Goal: Transaction & Acquisition: Purchase product/service

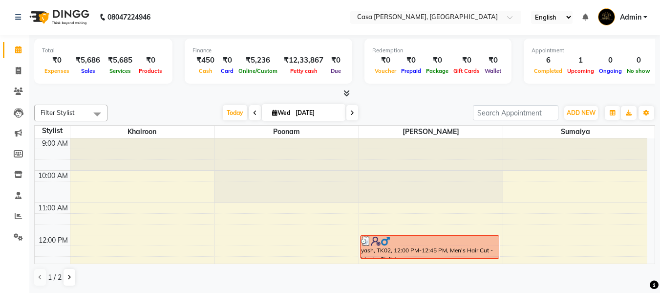
scroll to position [293, 0]
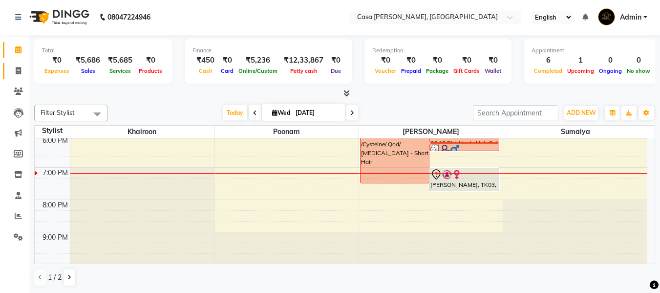
click at [18, 78] on link "Invoice" at bounding box center [14, 71] width 23 height 16
select select "700"
select select "service"
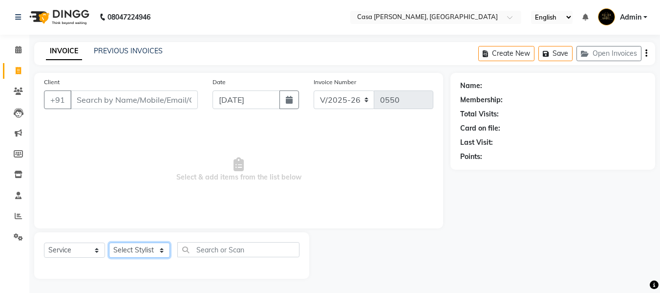
click at [131, 249] on select "Select Stylist Akash Khairoon Poonam Rekha shantanu Sumaiya" at bounding box center [139, 249] width 61 height 15
select select "10554"
click at [109, 242] on select "Select Stylist Akash Khairoon Poonam Rekha shantanu Sumaiya" at bounding box center [139, 249] width 61 height 15
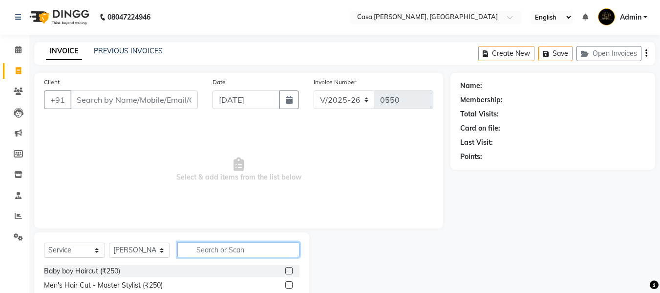
click at [221, 248] on input "text" at bounding box center [238, 249] width 122 height 15
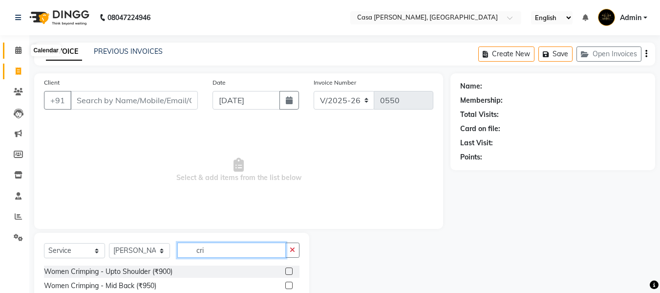
type input "cri"
click at [21, 48] on icon at bounding box center [18, 49] width 6 height 7
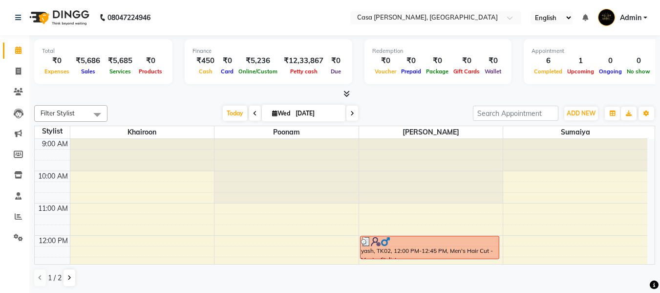
click at [350, 107] on span at bounding box center [352, 112] width 12 height 15
type input "04-09-2025"
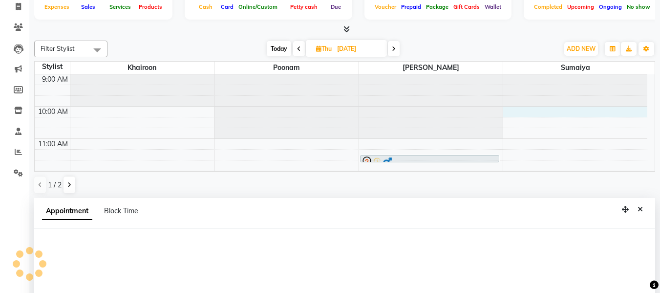
select select "10556"
select select "600"
select select "tentative"
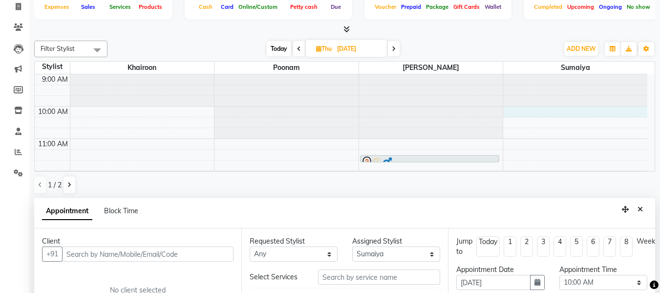
scroll to position [192, 0]
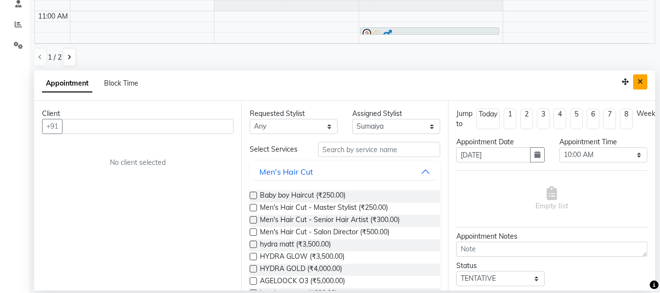
click at [637, 84] on icon "Close" at bounding box center [639, 81] width 5 height 7
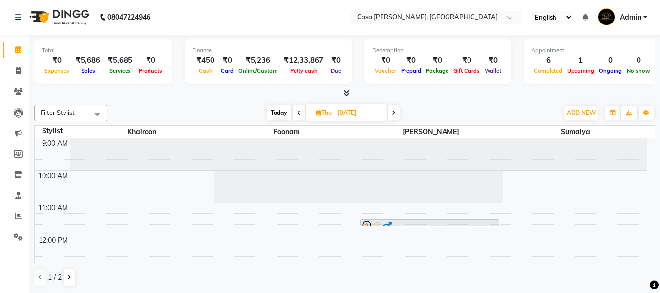
click at [298, 113] on icon at bounding box center [299, 113] width 4 height 6
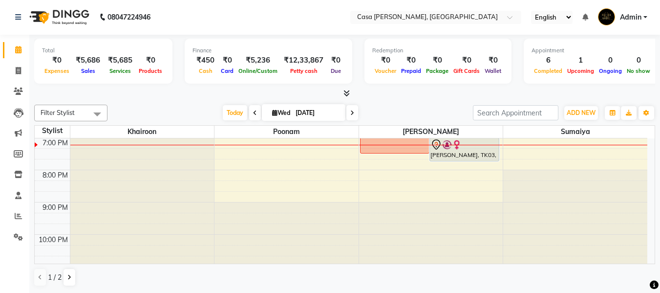
click at [351, 117] on span at bounding box center [352, 112] width 12 height 15
type input "04-09-2025"
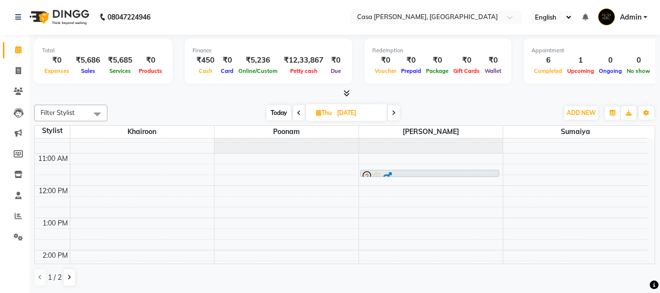
scroll to position [30, 0]
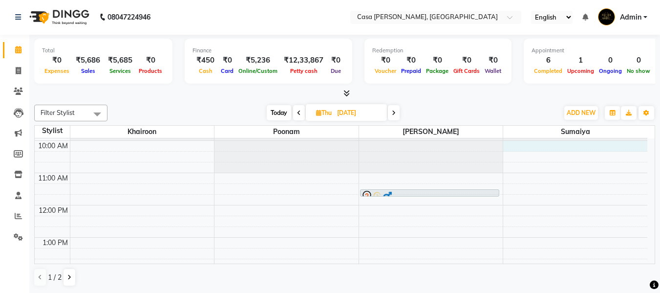
select select "10556"
select select "tentative"
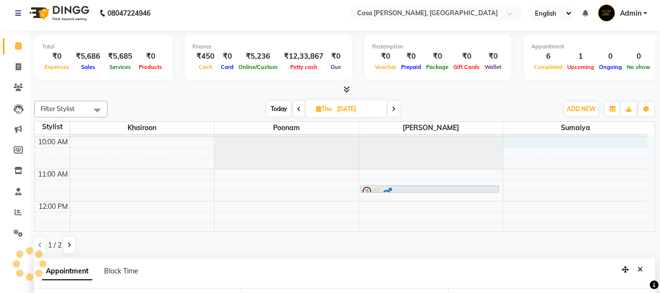
select select "600"
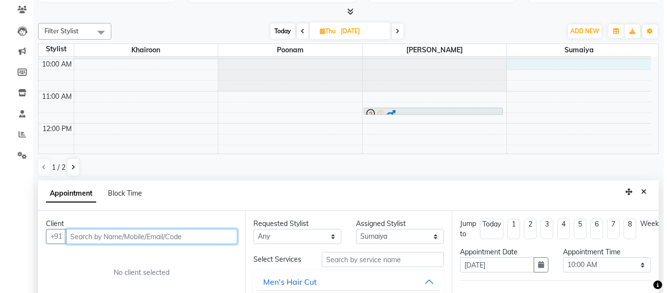
scroll to position [172, 0]
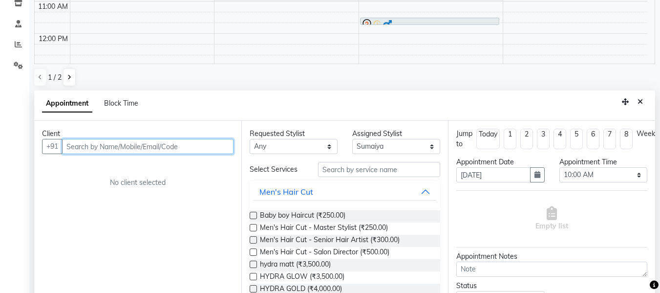
click at [218, 145] on input "text" at bounding box center [147, 146] width 171 height 15
type input "8879719954"
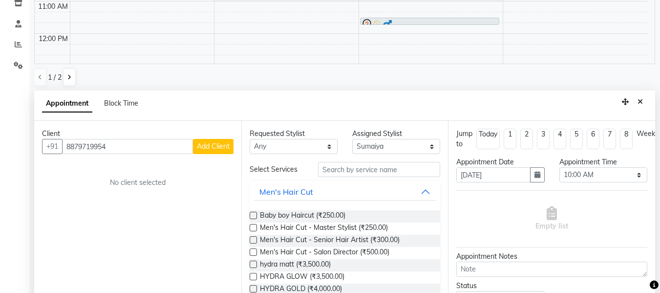
click at [214, 146] on span "Add Client" at bounding box center [213, 146] width 33 height 9
select select "22"
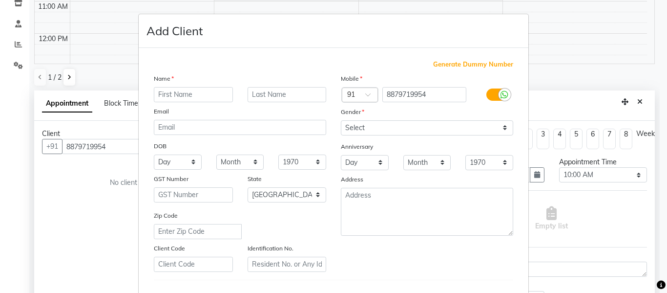
click at [200, 93] on input "text" at bounding box center [193, 94] width 79 height 15
type input "pranali"
click at [263, 89] on input "text" at bounding box center [287, 94] width 79 height 15
type input "mhatre"
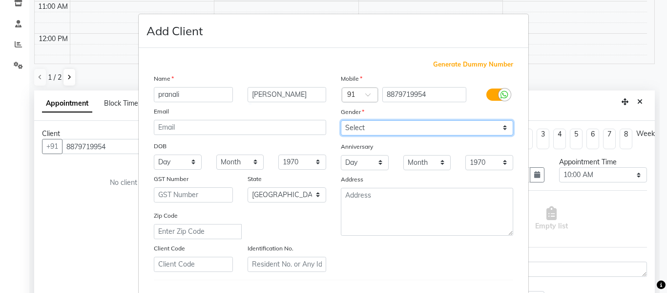
click at [373, 129] on select "Select Male Female Other Prefer Not To Say" at bounding box center [427, 127] width 172 height 15
select select "female"
click at [341, 120] on select "Select Male Female Other Prefer Not To Say" at bounding box center [427, 127] width 172 height 15
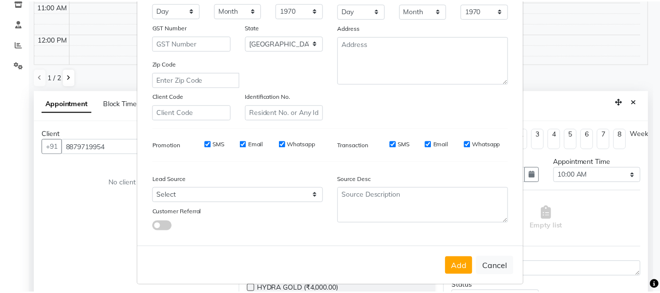
scroll to position [158, 0]
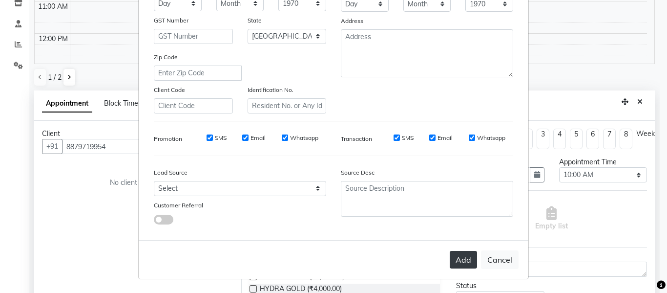
click at [461, 262] on button "Add" at bounding box center [463, 260] width 27 height 18
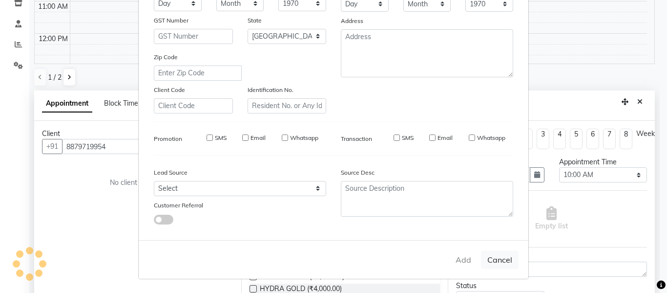
select select
select select "null"
select select
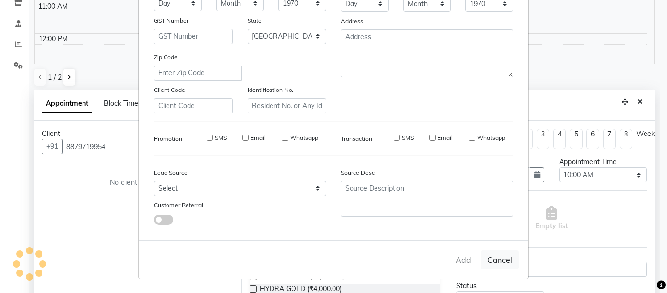
select select
checkbox input "false"
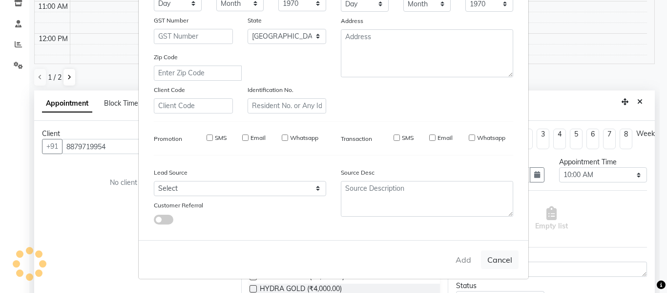
checkbox input "false"
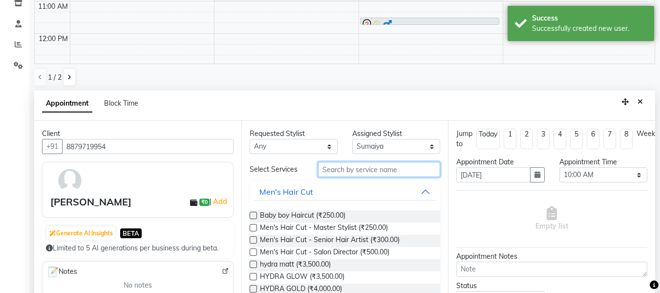
click at [335, 167] on input "text" at bounding box center [379, 169] width 122 height 15
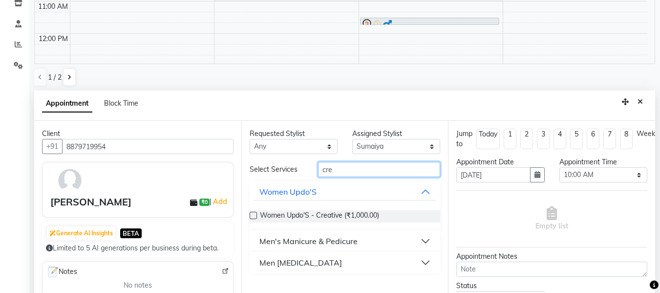
click at [353, 170] on input "cre" at bounding box center [379, 169] width 122 height 15
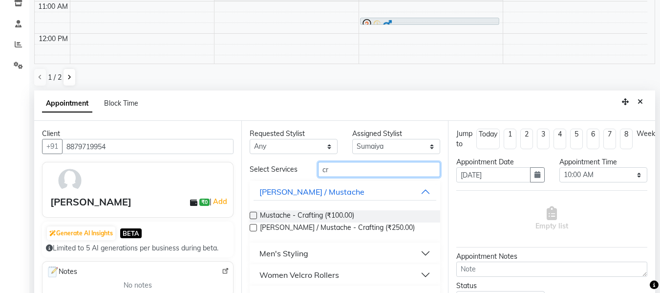
type input "c"
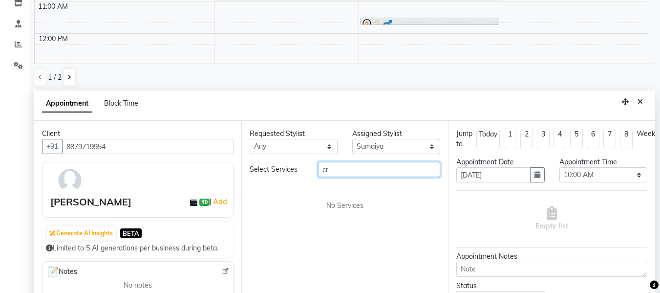
type input "c"
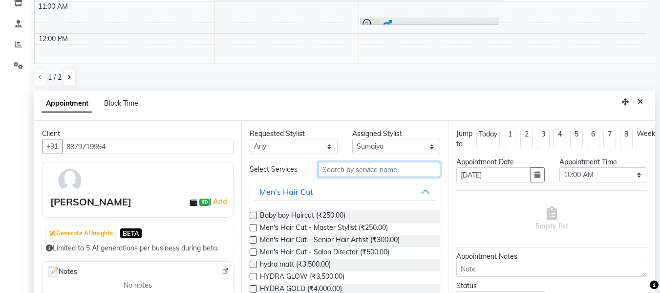
click at [350, 168] on input "text" at bounding box center [379, 169] width 122 height 15
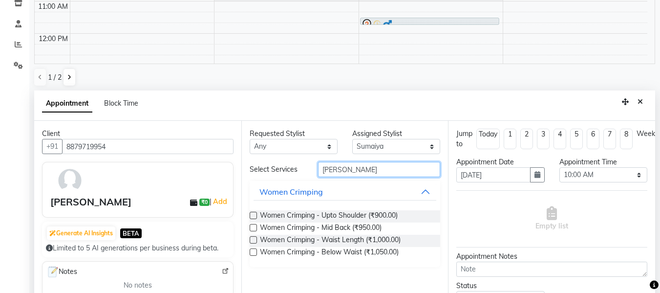
type input "crim"
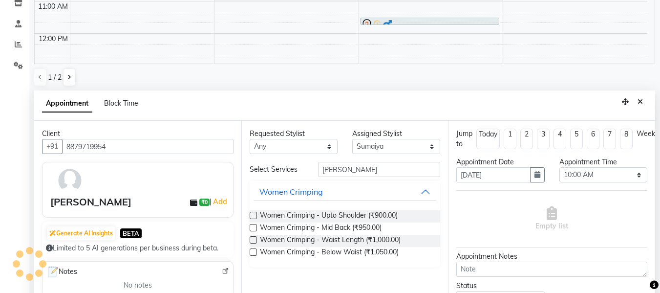
click at [251, 214] on label at bounding box center [253, 214] width 7 height 7
click at [251, 214] on input "checkbox" at bounding box center [253, 216] width 6 height 6
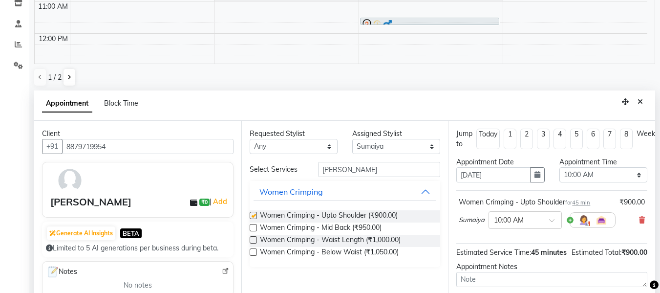
checkbox input "false"
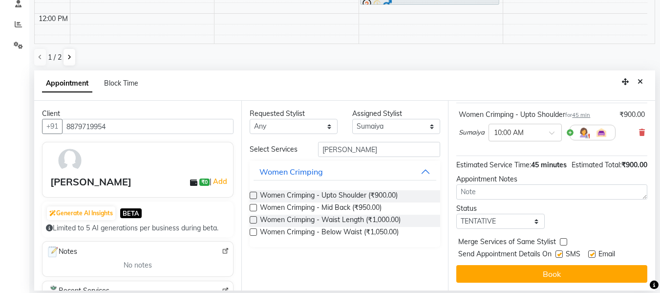
scroll to position [85, 0]
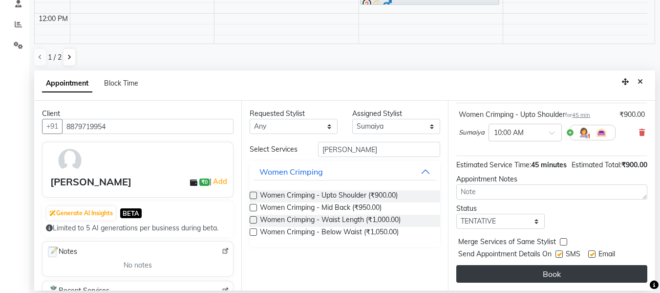
click at [595, 265] on button "Book" at bounding box center [551, 274] width 191 height 18
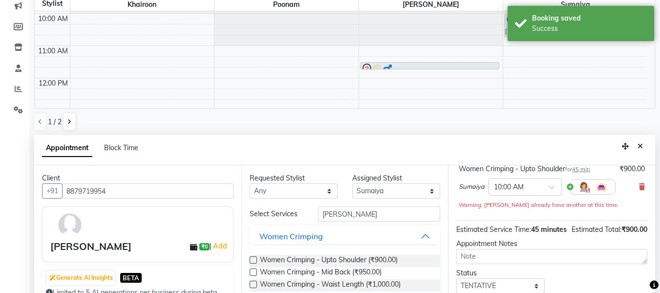
scroll to position [0, 0]
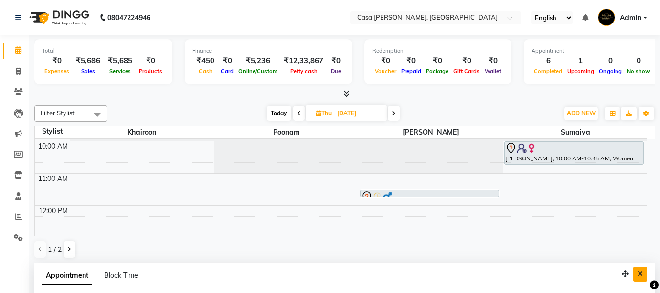
click at [638, 274] on icon "Close" at bounding box center [639, 273] width 5 height 7
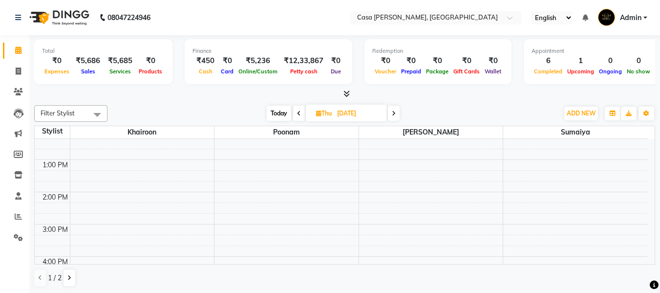
scroll to position [127, 0]
click at [295, 112] on span at bounding box center [299, 112] width 12 height 15
type input "[DATE]"
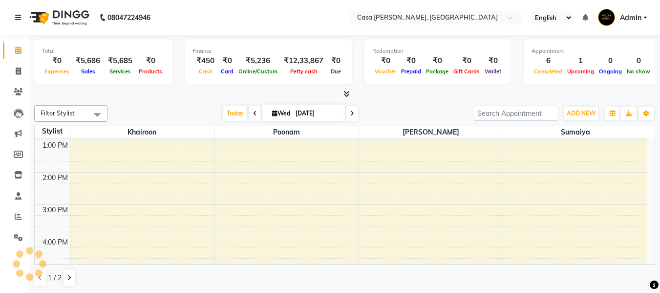
scroll to position [323, 0]
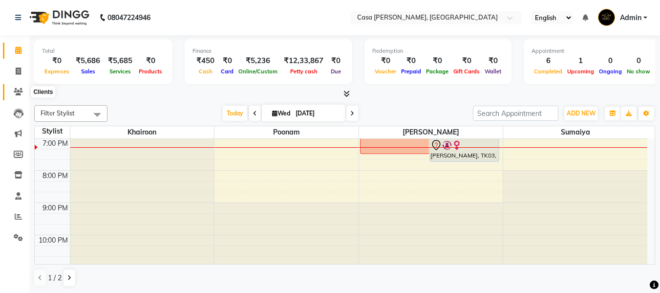
click at [15, 89] on icon at bounding box center [18, 91] width 9 height 7
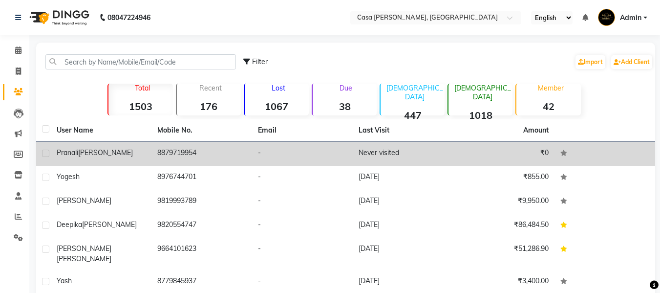
click at [103, 157] on div "pranali mhatre" at bounding box center [101, 152] width 89 height 10
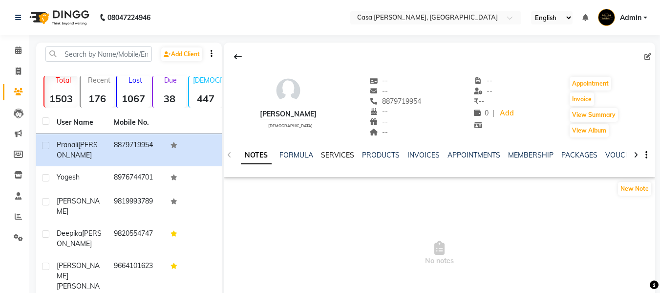
click at [339, 157] on link "SERVICES" at bounding box center [337, 154] width 33 height 9
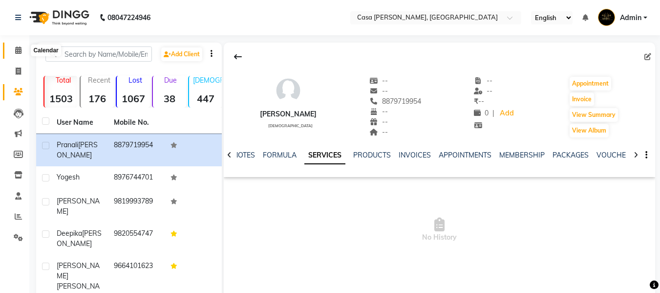
click at [15, 45] on span at bounding box center [18, 50] width 17 height 11
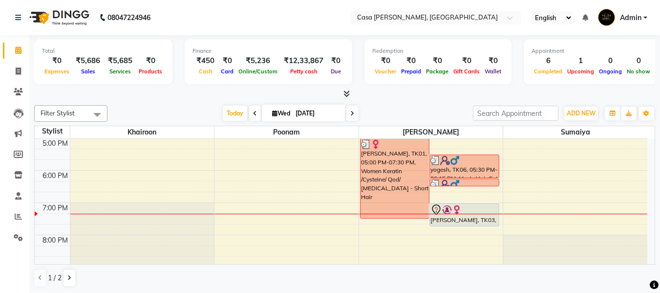
scroll to position [273, 0]
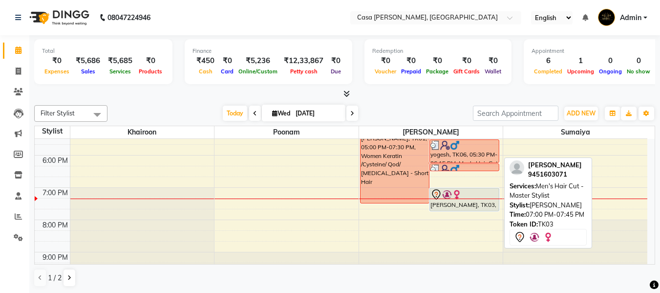
click at [479, 205] on div "[PERSON_NAME], TK03, 07:00 PM-07:45 PM, Men's Hair Cut - Master Stylist" at bounding box center [464, 199] width 69 height 22
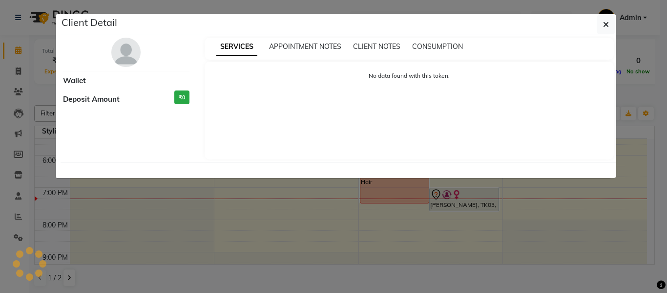
select select "7"
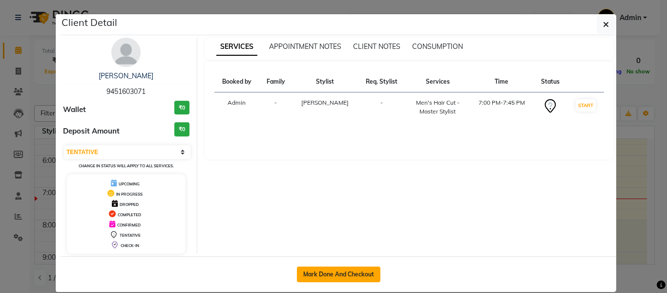
click at [361, 275] on button "Mark Done And Checkout" at bounding box center [339, 274] width 84 height 16
select select "700"
select select "service"
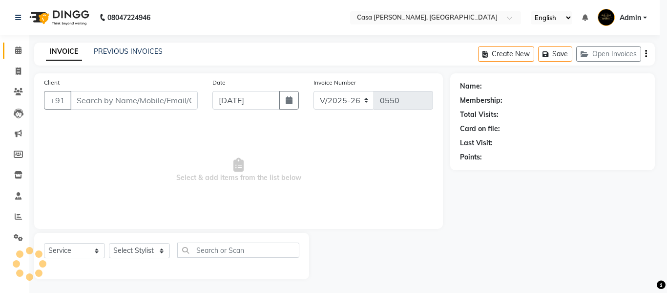
select select "3"
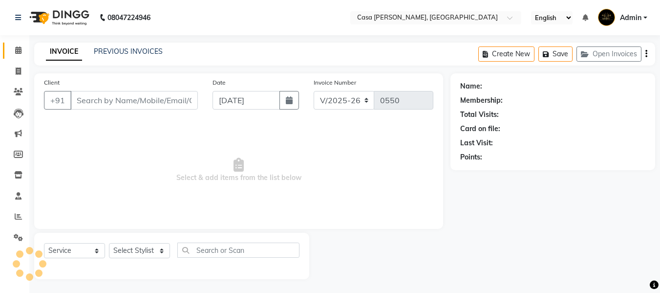
type input "9451603071"
select select "10554"
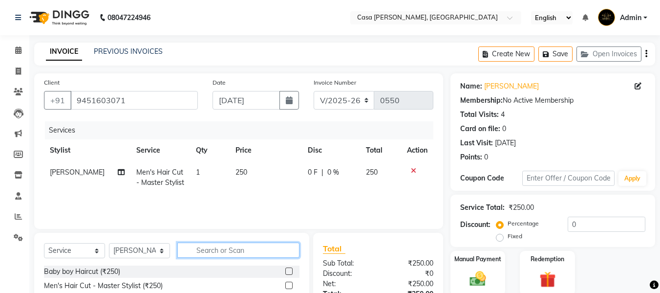
click at [194, 250] on input "text" at bounding box center [238, 249] width 122 height 15
type input "be"
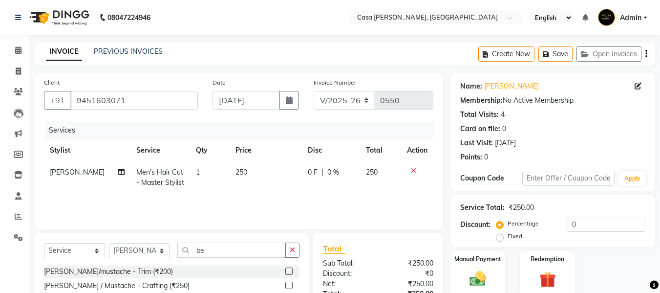
click at [285, 270] on label at bounding box center [288, 270] width 7 height 7
click at [285, 270] on input "checkbox" at bounding box center [288, 271] width 6 height 6
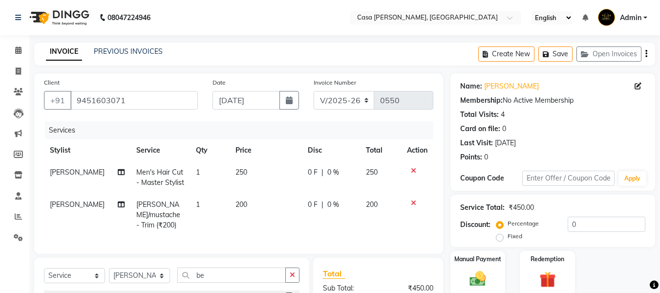
checkbox input "false"
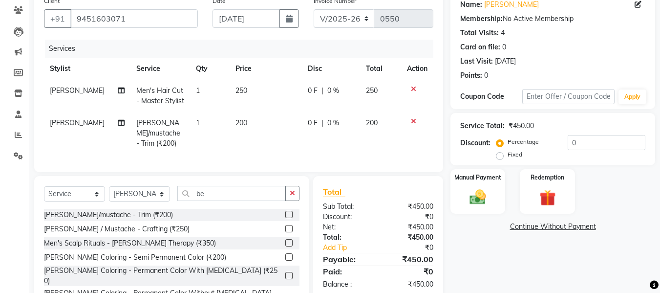
scroll to position [121, 0]
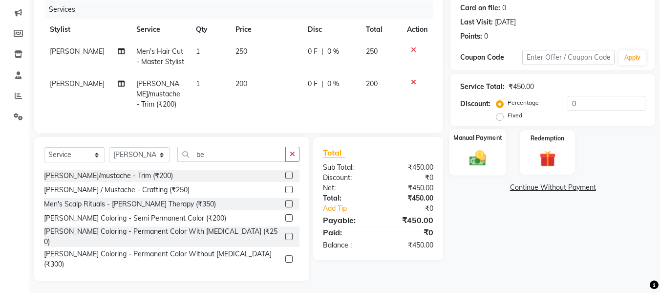
click at [481, 149] on img at bounding box center [477, 158] width 27 height 20
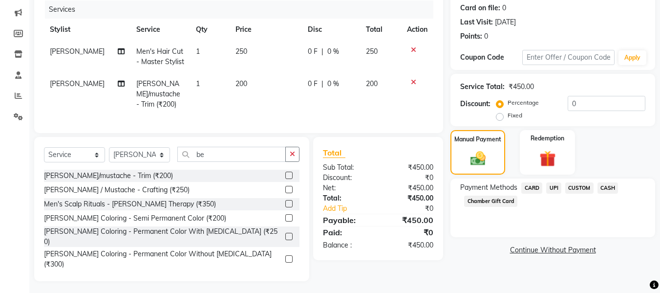
click at [553, 188] on span "UPI" at bounding box center [553, 187] width 15 height 11
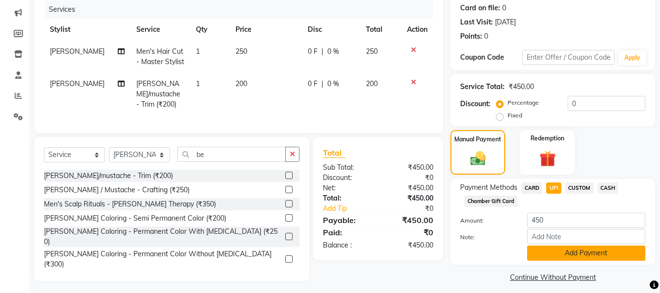
click at [567, 250] on button "Add Payment" at bounding box center [586, 252] width 118 height 15
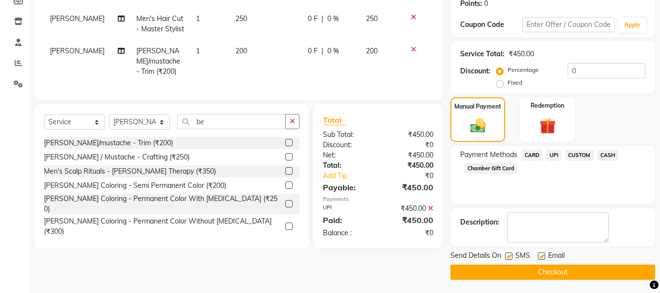
scroll to position [155, 0]
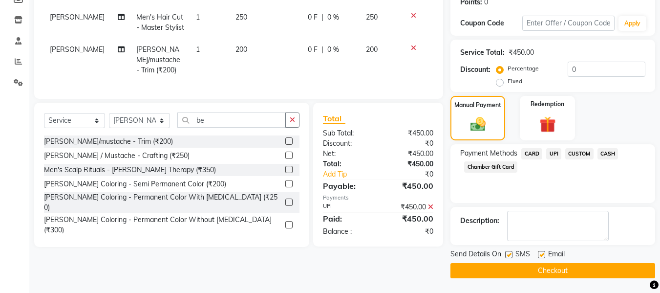
click at [617, 274] on button "Checkout" at bounding box center [552, 270] width 205 height 15
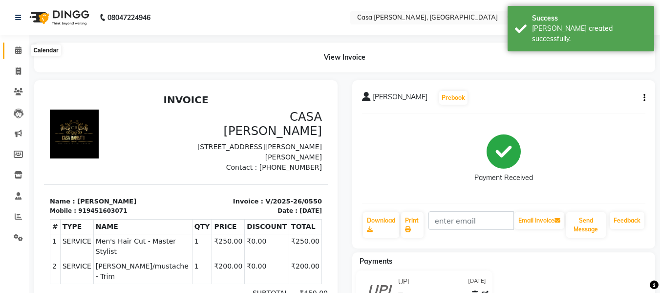
click at [16, 50] on icon at bounding box center [18, 49] width 6 height 7
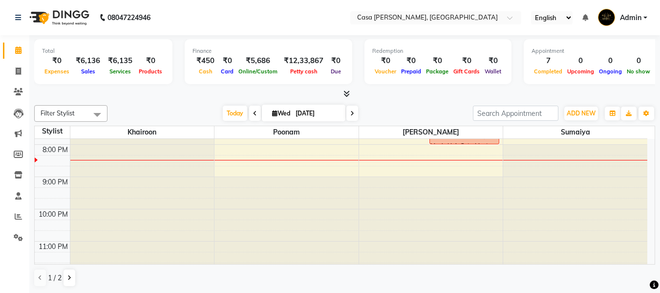
scroll to position [358, 0]
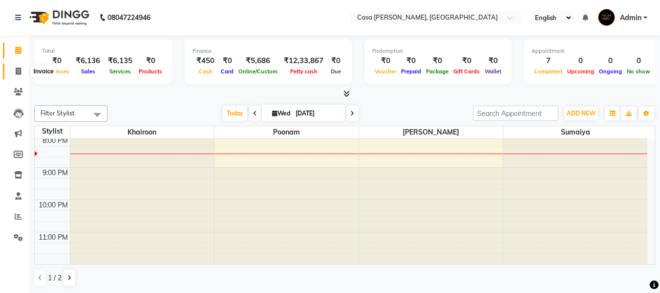
click at [26, 70] on span at bounding box center [18, 71] width 17 height 11
select select "service"
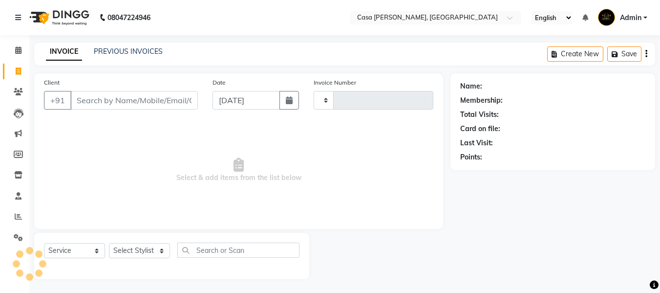
type input "0551"
select select "700"
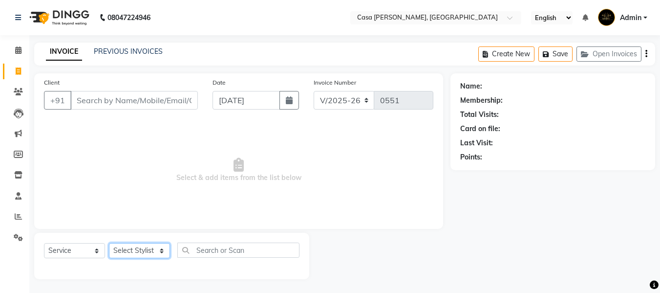
click at [146, 252] on select "Select Stylist Akash Khairoon Poonam Rekha shantanu Sumaiya" at bounding box center [139, 250] width 61 height 15
select select "10554"
click at [109, 243] on select "Select Stylist Akash Khairoon Poonam Rekha shantanu Sumaiya" at bounding box center [139, 250] width 61 height 15
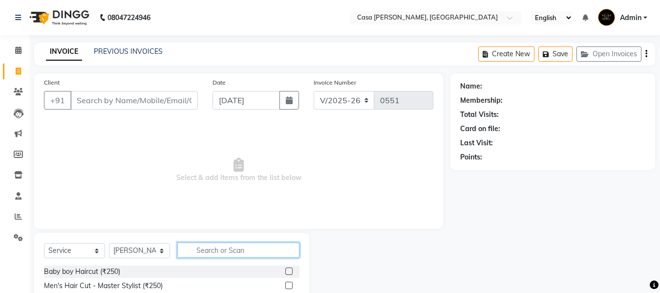
click at [188, 245] on input "text" at bounding box center [238, 249] width 122 height 15
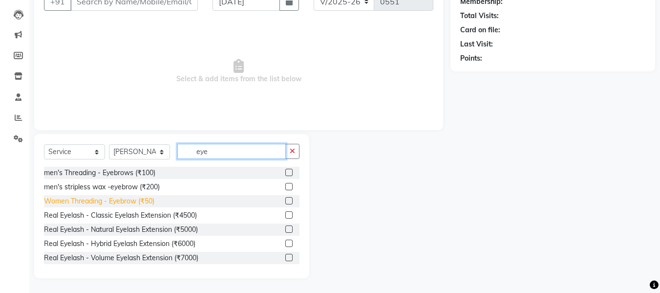
type input "eye"
click at [148, 199] on div "Women Threading - Eyebrow (₹50)" at bounding box center [99, 201] width 110 height 10
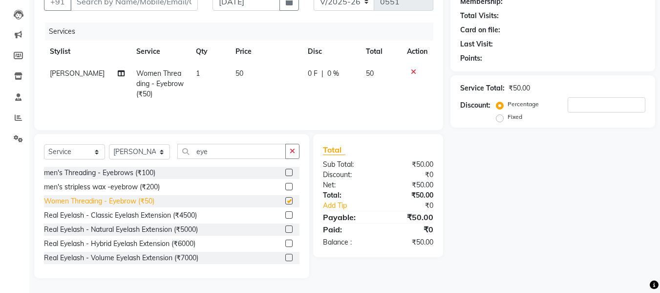
checkbox input "false"
click at [139, 2] on input "Client" at bounding box center [133, 1] width 127 height 19
type input "8"
type input "0"
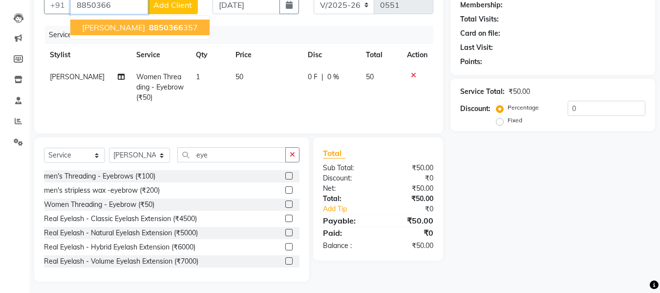
click at [89, 30] on span "DHANSHREE" at bounding box center [113, 27] width 63 height 10
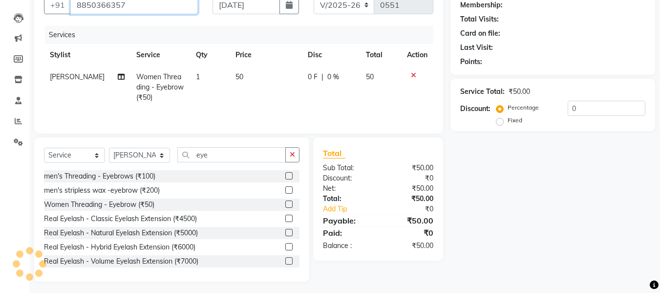
type input "8850366357"
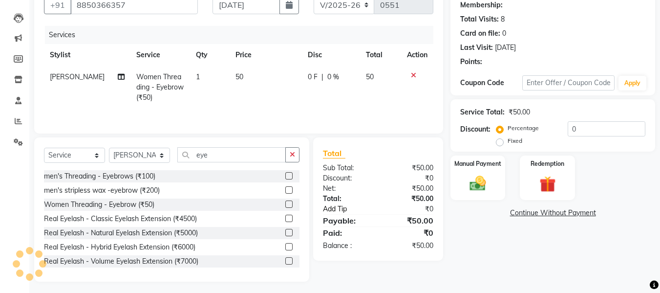
select select "1: Object"
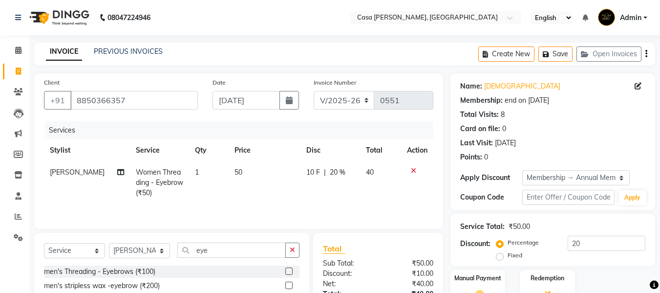
scroll to position [99, 0]
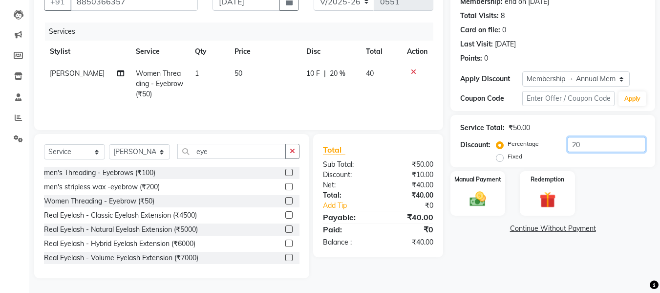
click at [587, 148] on input "20" at bounding box center [606, 144] width 78 height 15
type input "2"
type input "15"
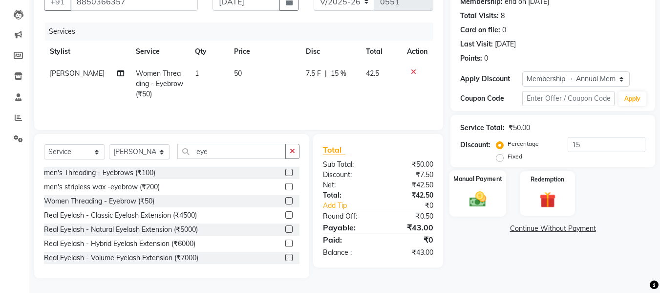
click at [487, 207] on img at bounding box center [477, 199] width 27 height 20
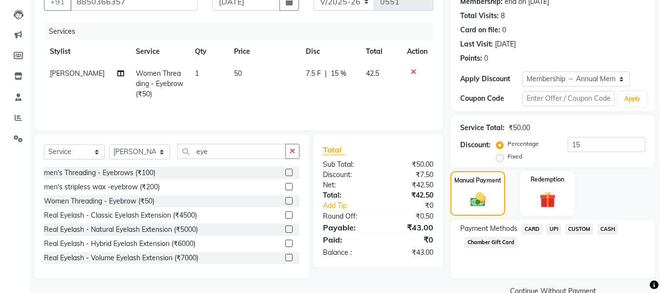
click at [553, 232] on span "UPI" at bounding box center [553, 228] width 15 height 11
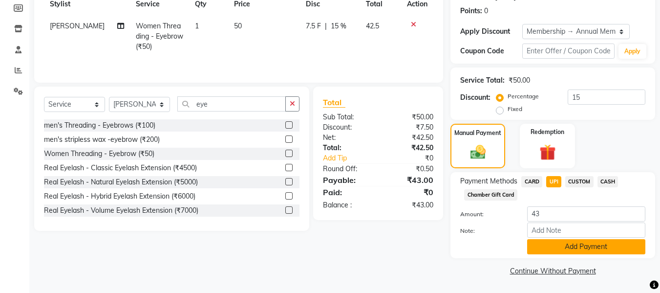
click at [603, 245] on button "Add Payment" at bounding box center [586, 246] width 118 height 15
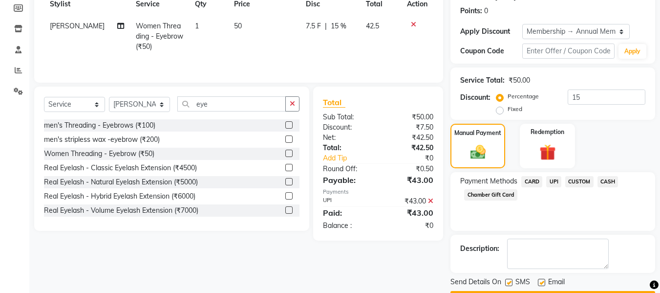
scroll to position [174, 0]
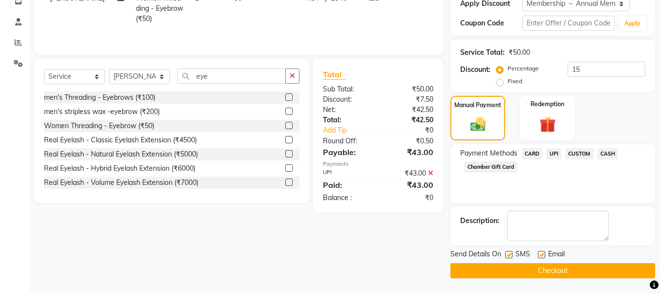
click at [603, 271] on button "Checkout" at bounding box center [552, 270] width 205 height 15
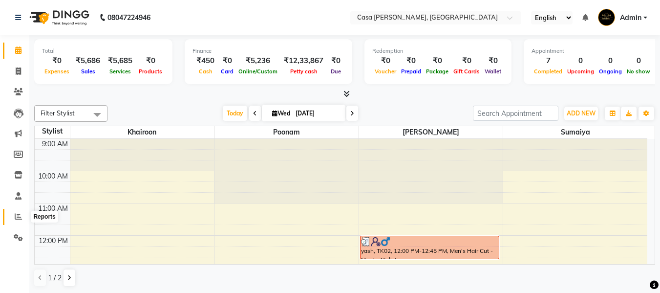
click at [20, 216] on icon at bounding box center [18, 215] width 7 height 7
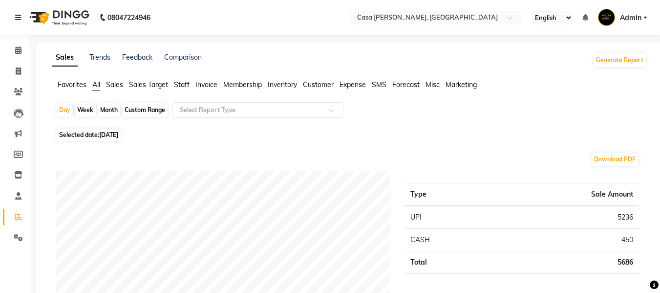
click at [108, 107] on div "Month" at bounding box center [109, 110] width 22 height 14
select select "9"
select select "2025"
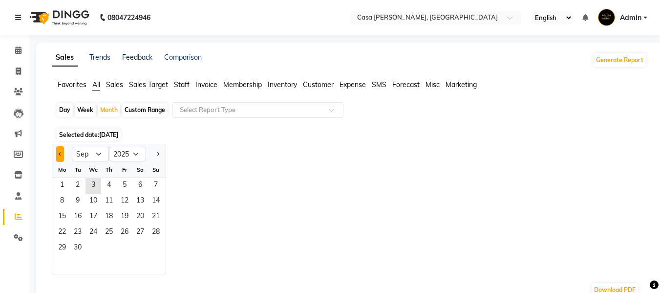
click at [61, 150] on button "Previous month" at bounding box center [60, 154] width 8 height 16
select select "8"
click at [122, 182] on span "1" at bounding box center [125, 186] width 16 height 16
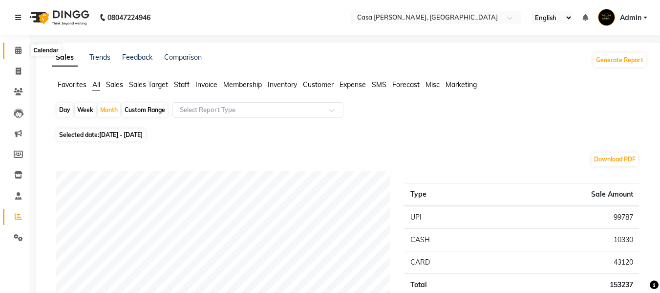
click at [18, 50] on icon at bounding box center [18, 49] width 6 height 7
